Goal: Navigation & Orientation: Find specific page/section

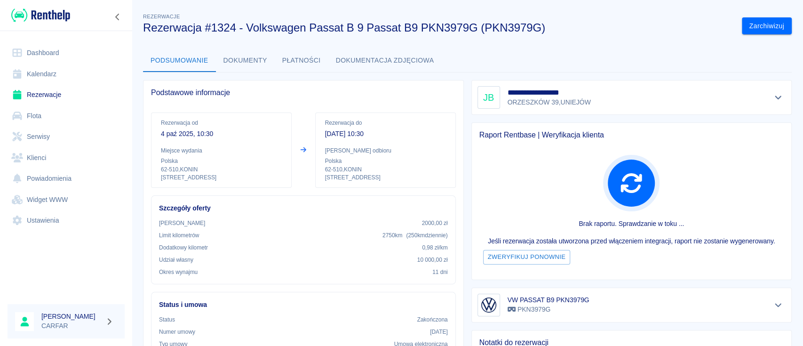
click at [53, 20] on img at bounding box center [40, 16] width 59 height 16
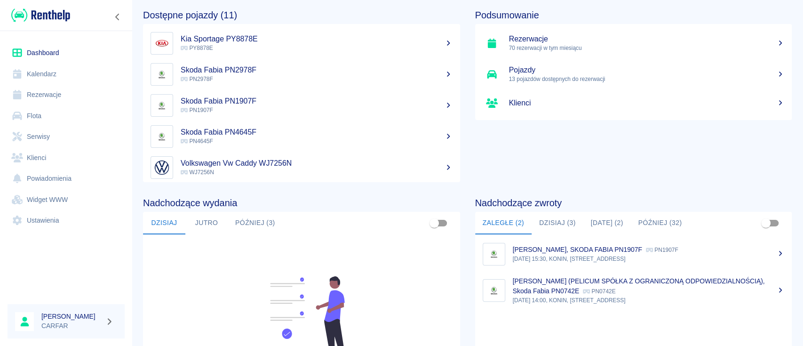
scroll to position [125, 0]
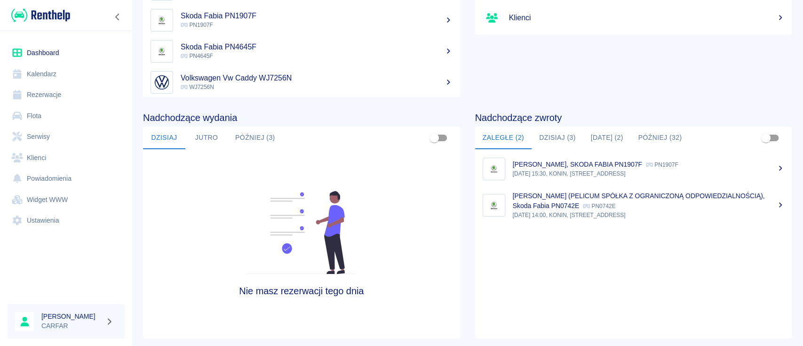
click at [554, 141] on button "Dzisiaj (3)" at bounding box center [558, 138] width 52 height 23
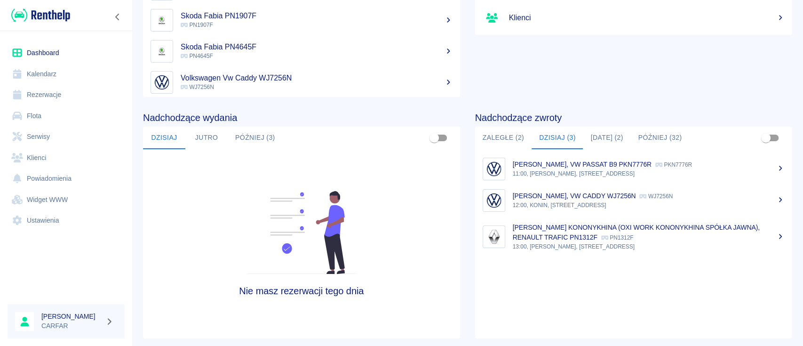
click at [580, 163] on p "[PERSON_NAME], VW PASSAT B9 PKN7776R" at bounding box center [582, 164] width 139 height 8
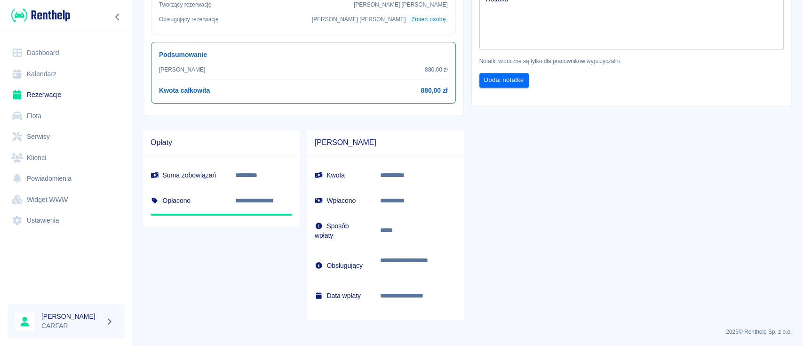
scroll to position [376, 0]
click at [595, 93] on div "Notatka x Notatka Notatki widoczne są tylko dla pracowników wypożyczalni. Dodaj…" at bounding box center [627, 32] width 327 height 123
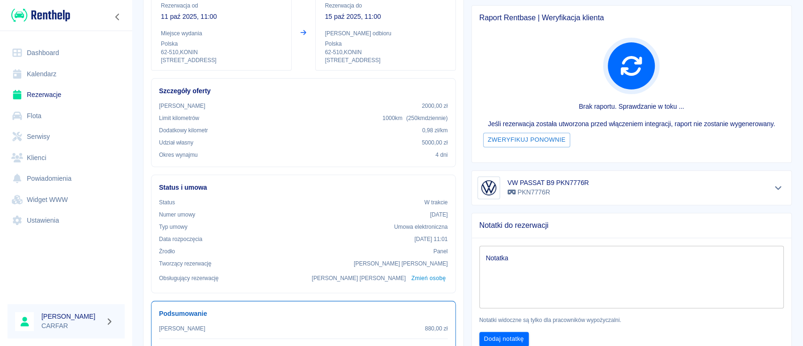
scroll to position [0, 0]
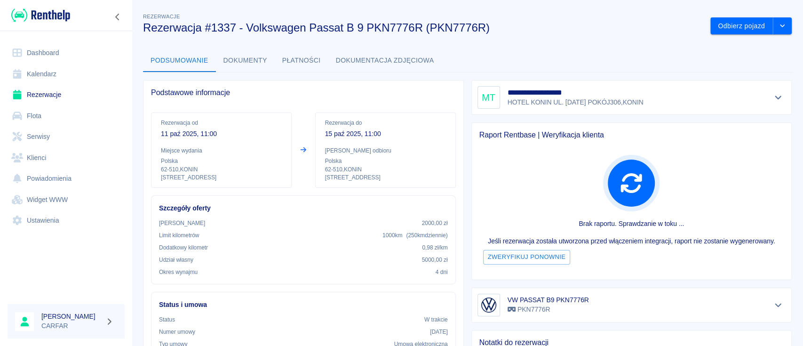
click at [252, 59] on button "Dokumenty" at bounding box center [245, 60] width 59 height 23
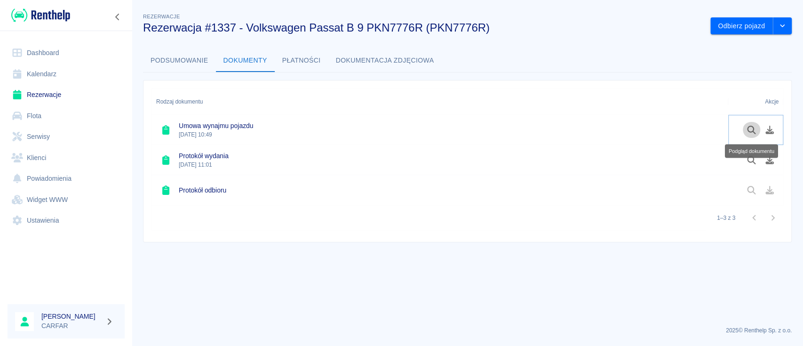
click at [750, 132] on icon "Podgląd dokumentu" at bounding box center [751, 130] width 8 height 8
click at [755, 164] on icon "Podgląd dokumentu" at bounding box center [751, 160] width 8 height 8
click at [59, 12] on img at bounding box center [40, 16] width 59 height 16
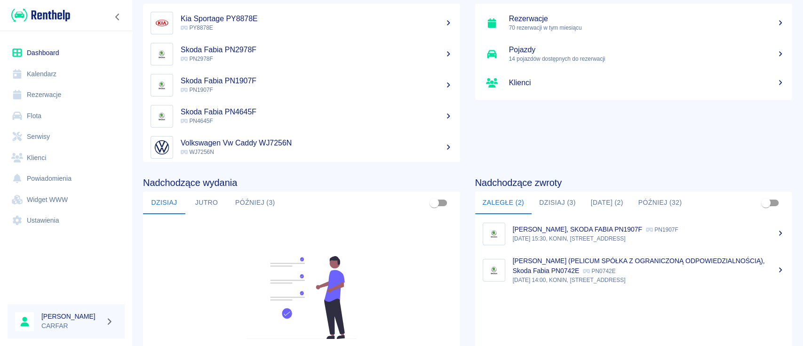
scroll to position [125, 0]
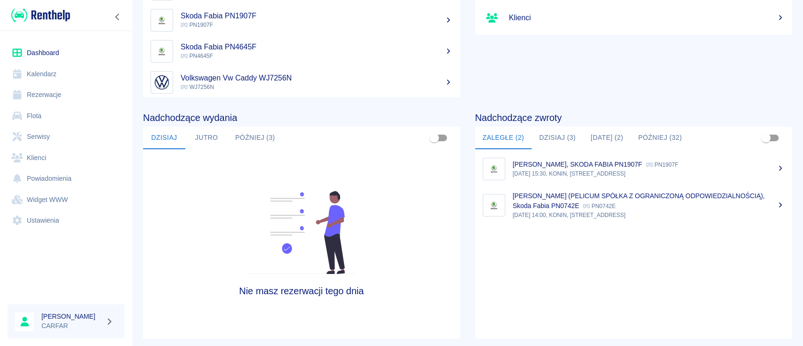
click at [566, 134] on button "Dzisiaj (3)" at bounding box center [558, 138] width 52 height 23
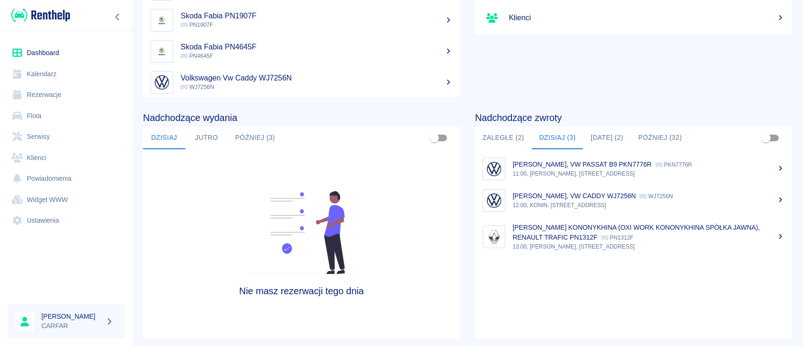
click at [620, 170] on p "11:00, [PERSON_NAME], [STREET_ADDRESS]" at bounding box center [649, 173] width 272 height 8
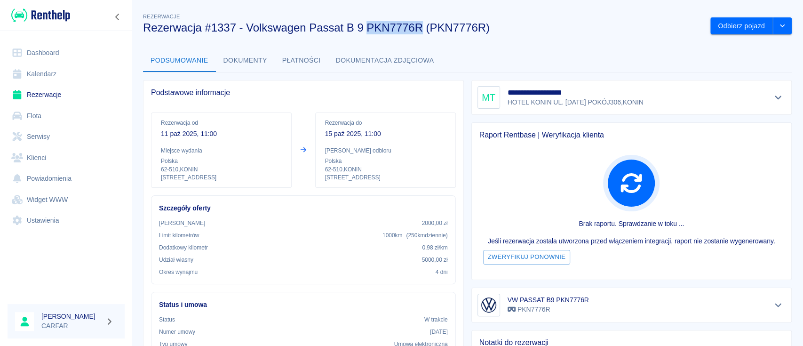
drag, startPoint x: 369, startPoint y: 29, endPoint x: 420, endPoint y: 28, distance: 51.3
click at [420, 28] on h3 "Rezerwacja #1337 - Volkswagen Passat B 9 PKN7776R (PKN7776R)" at bounding box center [423, 27] width 560 height 13
copy h3 "PKN7776R"
click at [40, 13] on img at bounding box center [40, 16] width 59 height 16
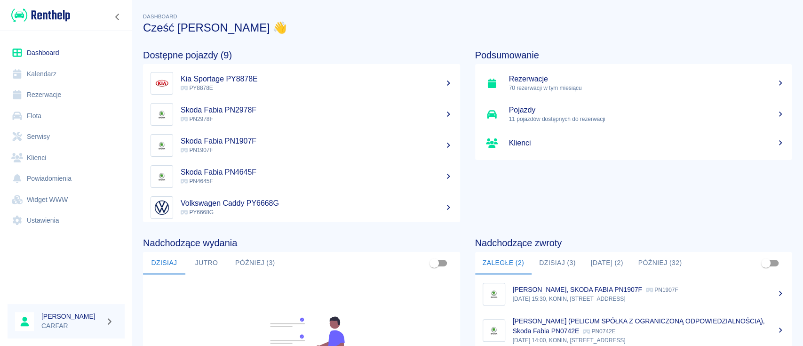
click at [548, 260] on button "Dzisiaj (3)" at bounding box center [558, 263] width 52 height 23
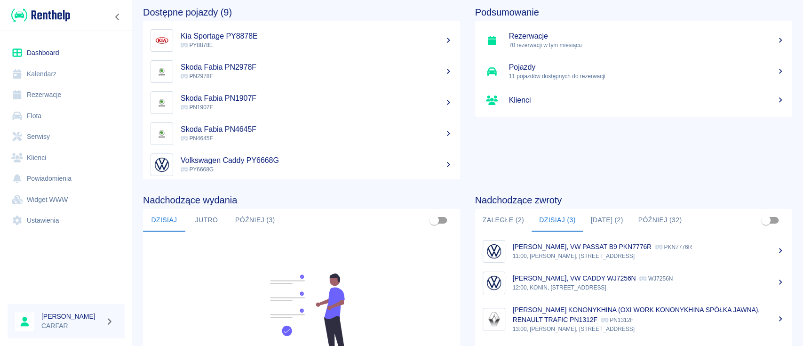
scroll to position [63, 0]
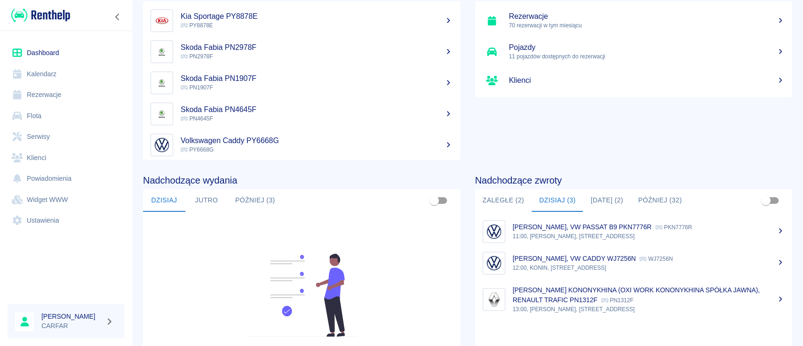
click at [506, 198] on button "Zaległe (2)" at bounding box center [503, 200] width 56 height 23
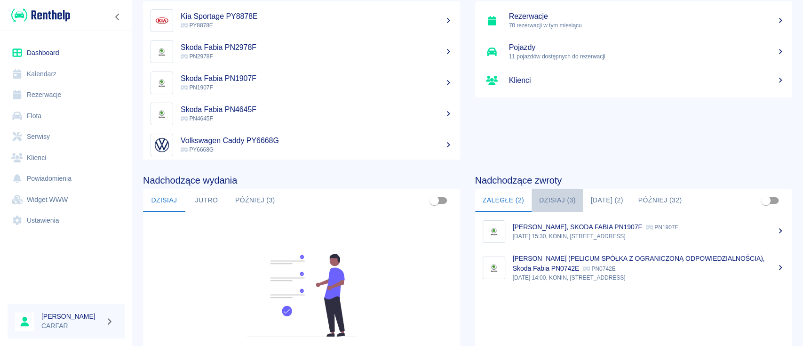
click at [547, 195] on button "Dzisiaj (3)" at bounding box center [558, 200] width 52 height 23
